Goal: Task Accomplishment & Management: Use online tool/utility

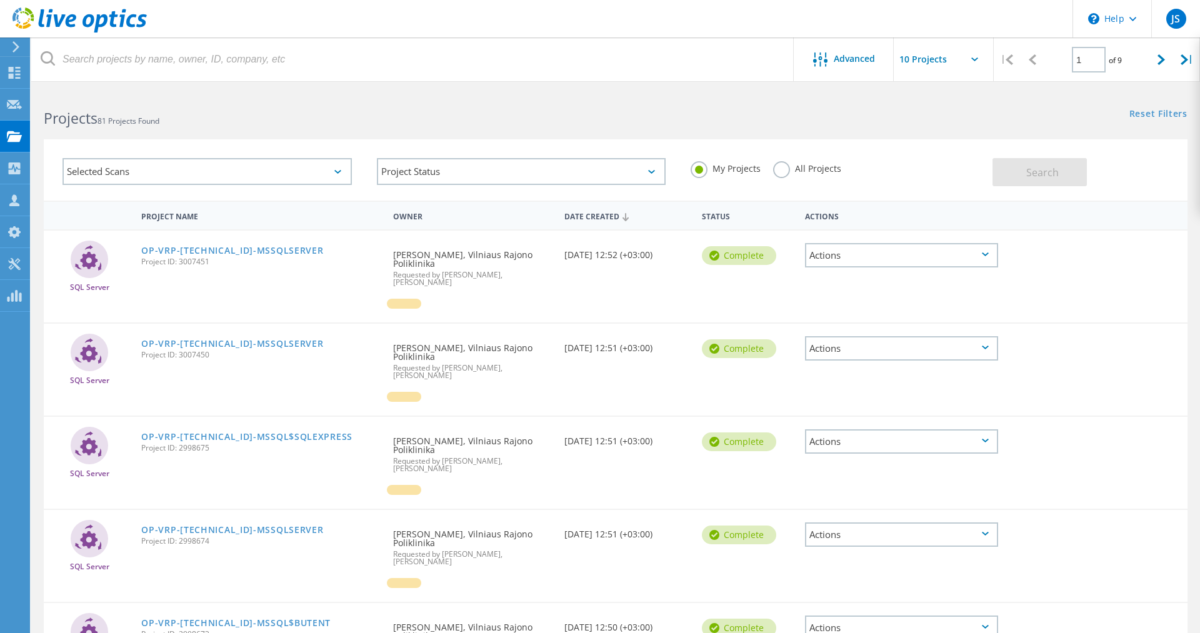
click at [954, 59] on input "text" at bounding box center [955, 59] width 125 height 44
click at [301, 169] on div "Selected Scans" at bounding box center [206, 171] width 289 height 27
click at [39, 166] on div "Collectors" at bounding box center [64, 168] width 56 height 9
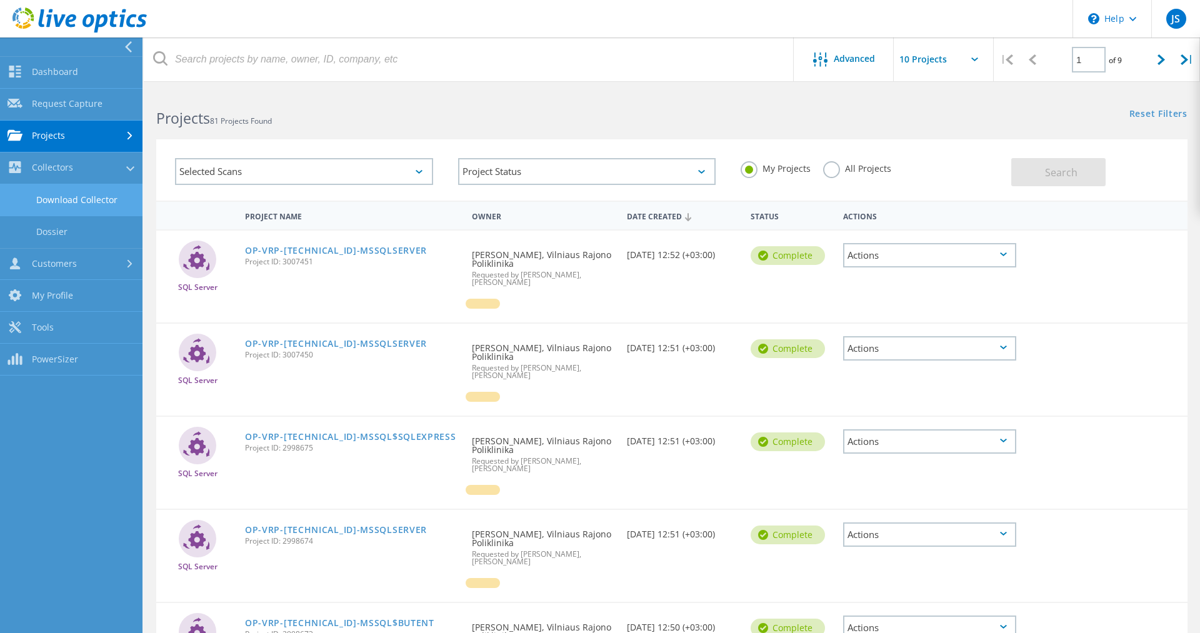
click at [89, 197] on link "Download Collector" at bounding box center [71, 200] width 142 height 32
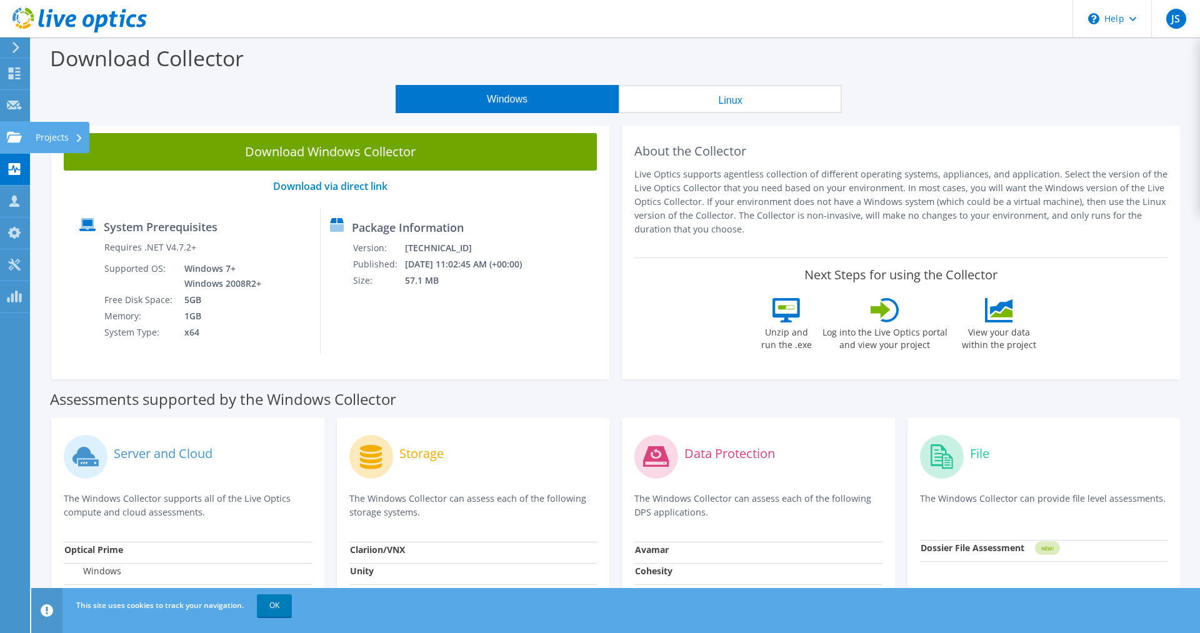
click at [7, 139] on icon at bounding box center [14, 137] width 15 height 12
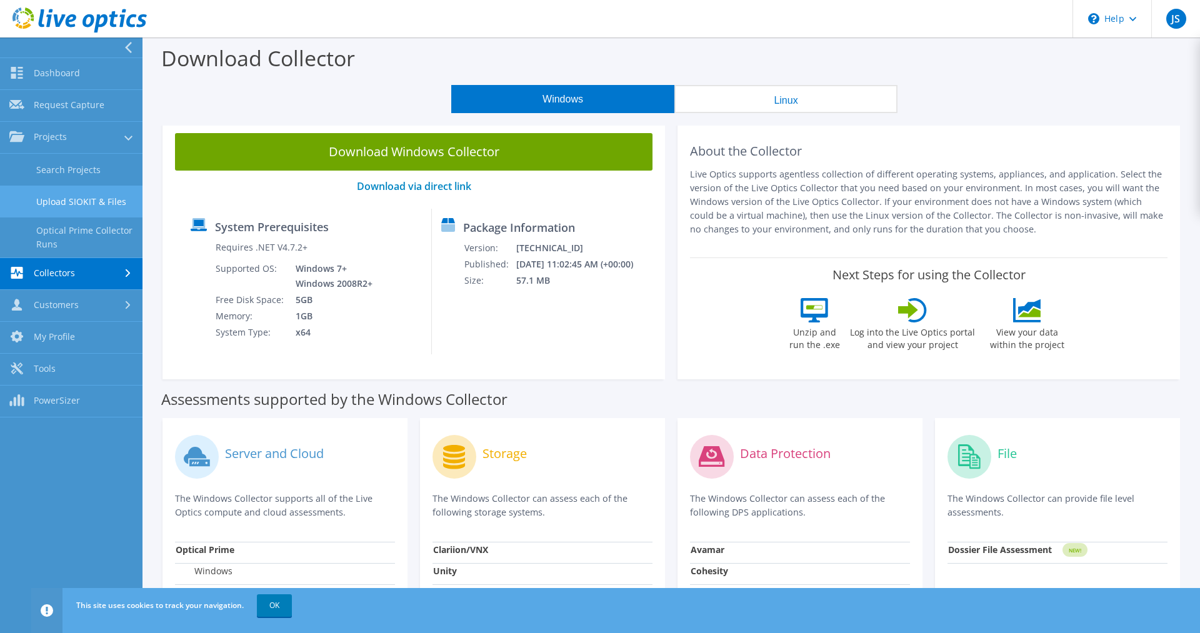
click at [63, 196] on link "Upload SIOKIT & Files" at bounding box center [71, 202] width 142 height 32
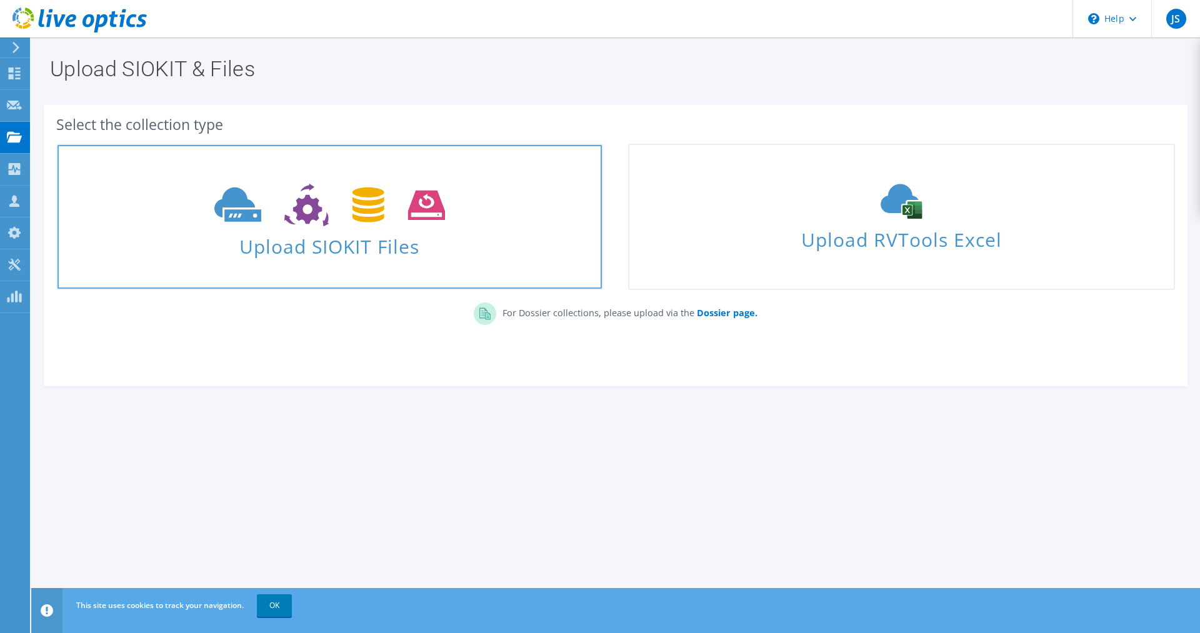
click at [370, 261] on link "Upload SIOKIT Files" at bounding box center [329, 217] width 547 height 146
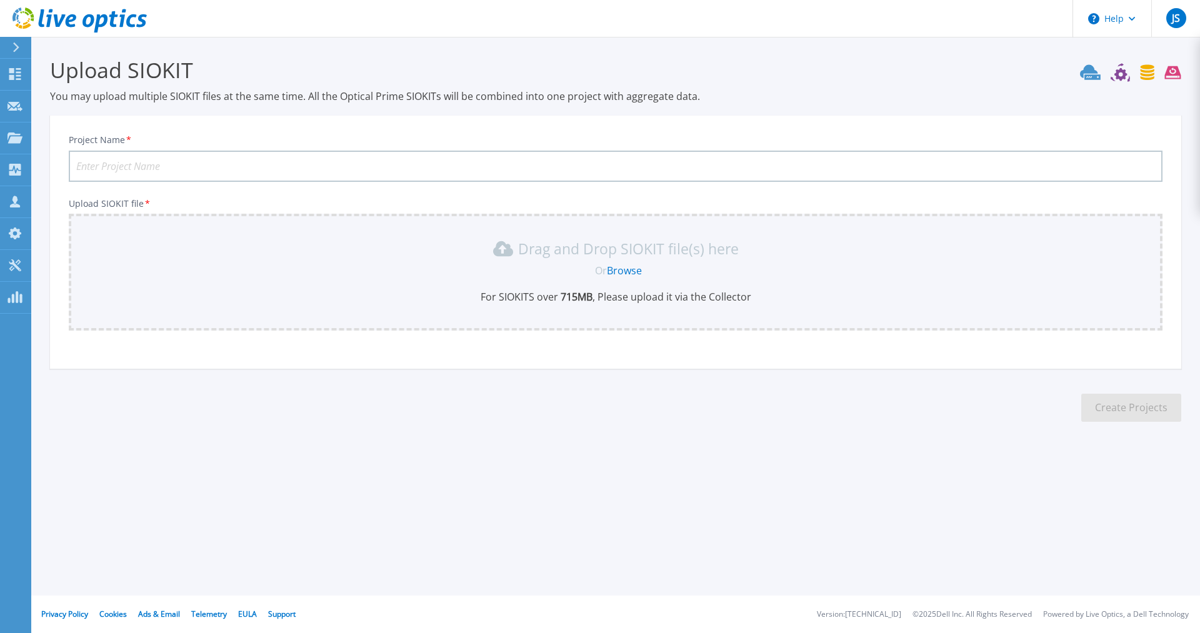
click at [628, 272] on link "Browse" at bounding box center [624, 271] width 35 height 14
click at [10, 133] on icon at bounding box center [14, 137] width 15 height 11
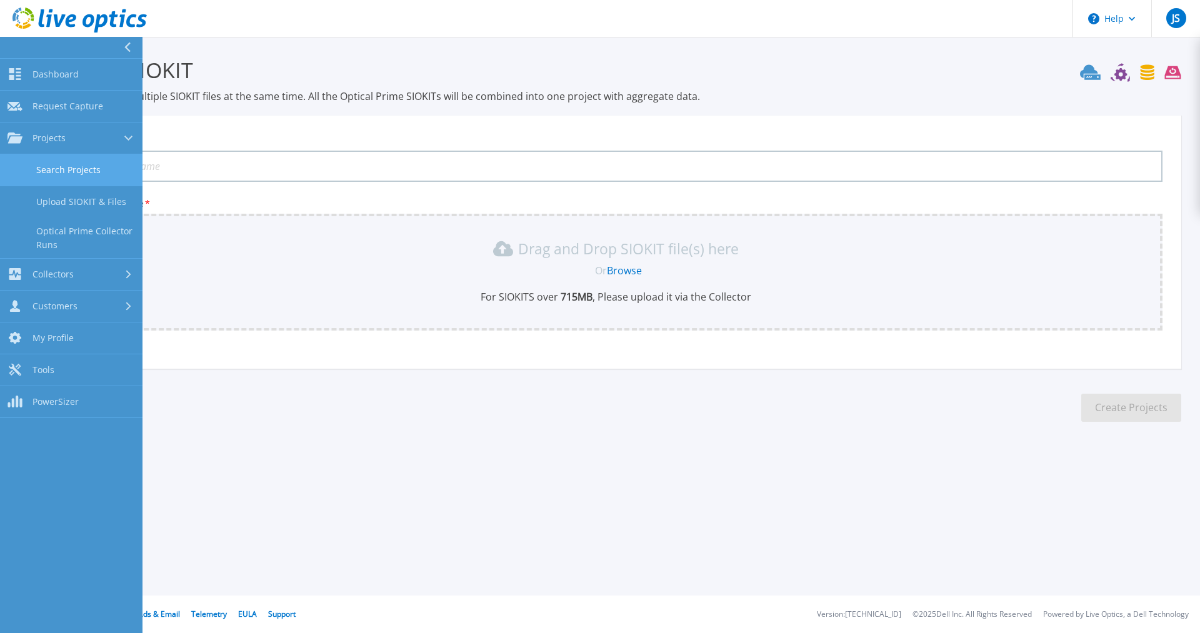
click at [87, 176] on link "Search Projects" at bounding box center [71, 170] width 142 height 32
